Goal: Transaction & Acquisition: Purchase product/service

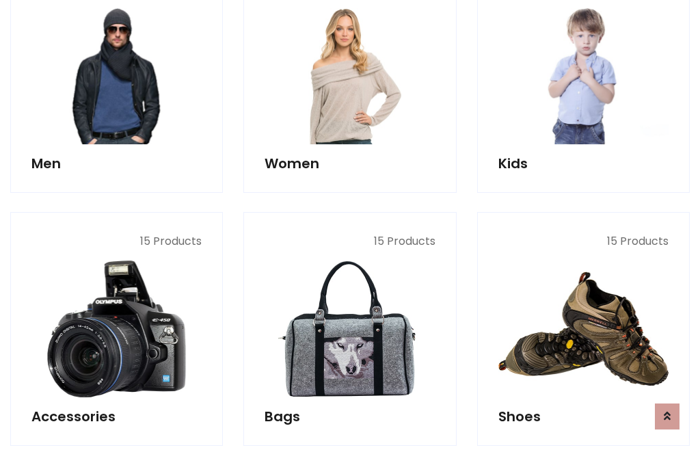
scroll to position [992, 0]
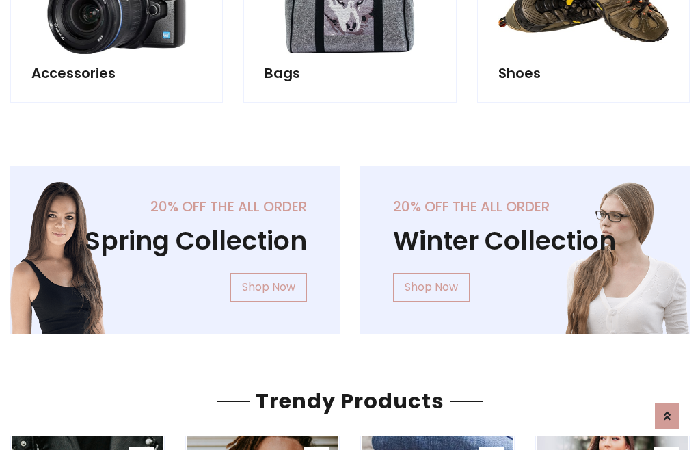
click at [350, 244] on div "20% off the all order Winter Collection Shop Now" at bounding box center [525, 260] width 350 height 191
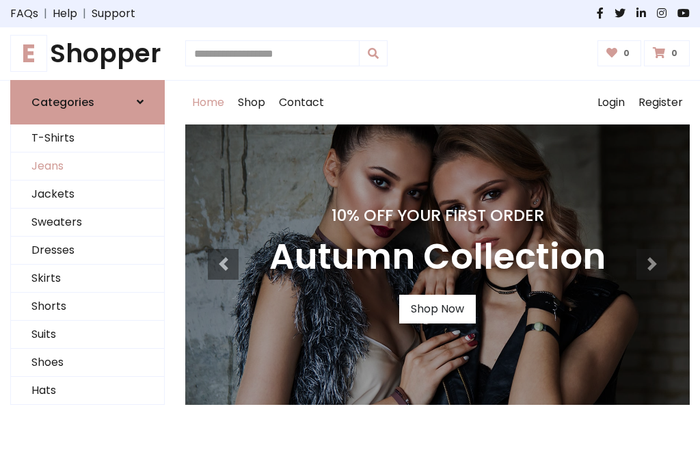
click at [88, 166] on link "Jeans" at bounding box center [87, 166] width 153 height 28
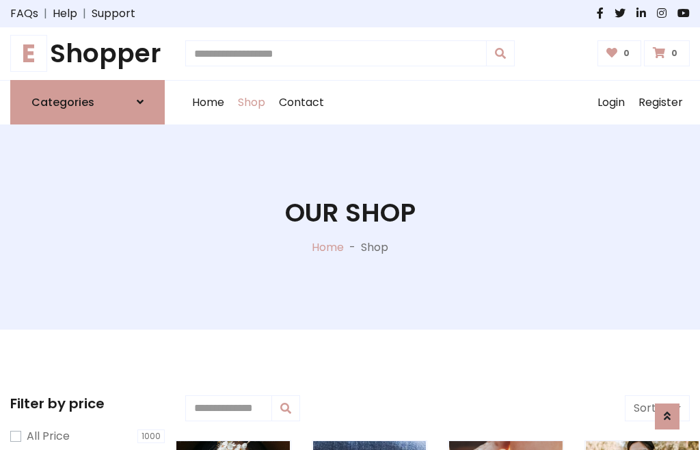
scroll to position [431, 0]
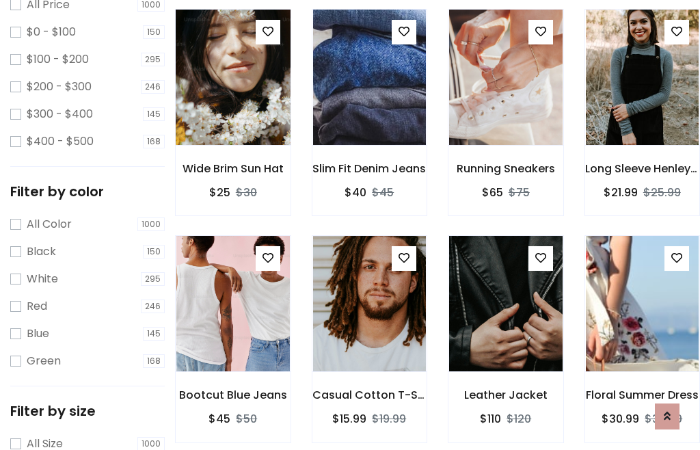
click at [232, 107] on img at bounding box center [233, 77] width 136 height 328
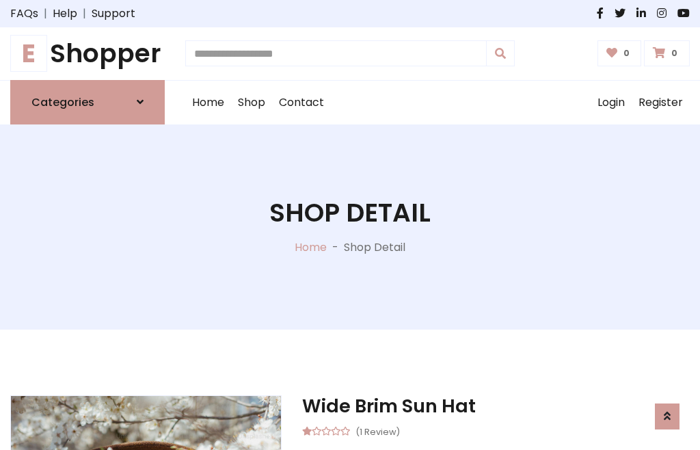
scroll to position [147, 0]
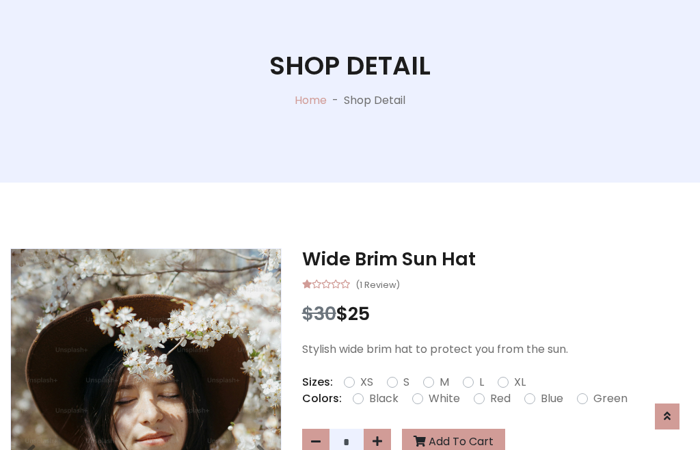
click at [498, 399] on label "Red" at bounding box center [500, 398] width 21 height 16
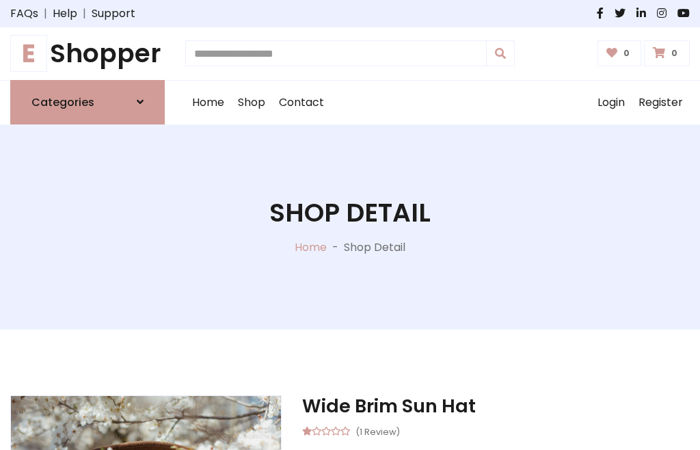
click at [350, 225] on h1 "Shop Detail" at bounding box center [349, 213] width 161 height 31
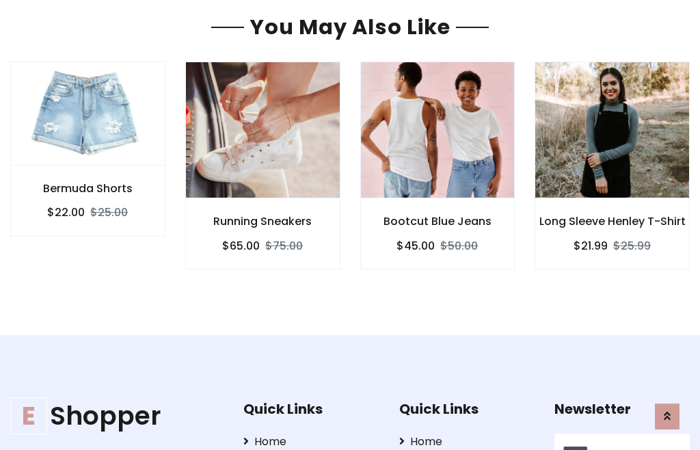
type input "******"
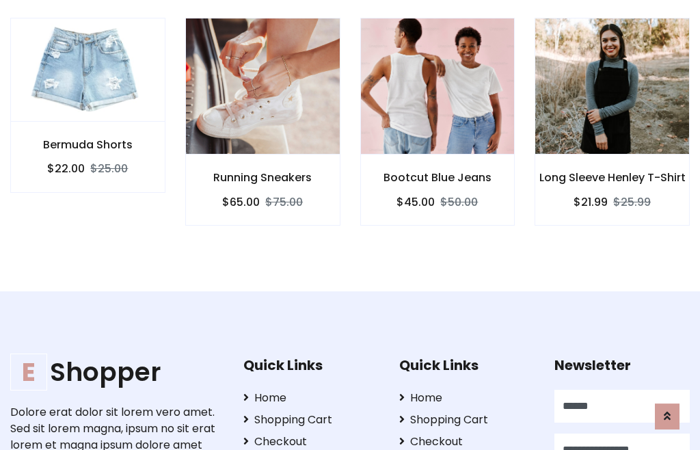
scroll to position [0, 1]
type input "**********"
